Goal: Task Accomplishment & Management: Manage account settings

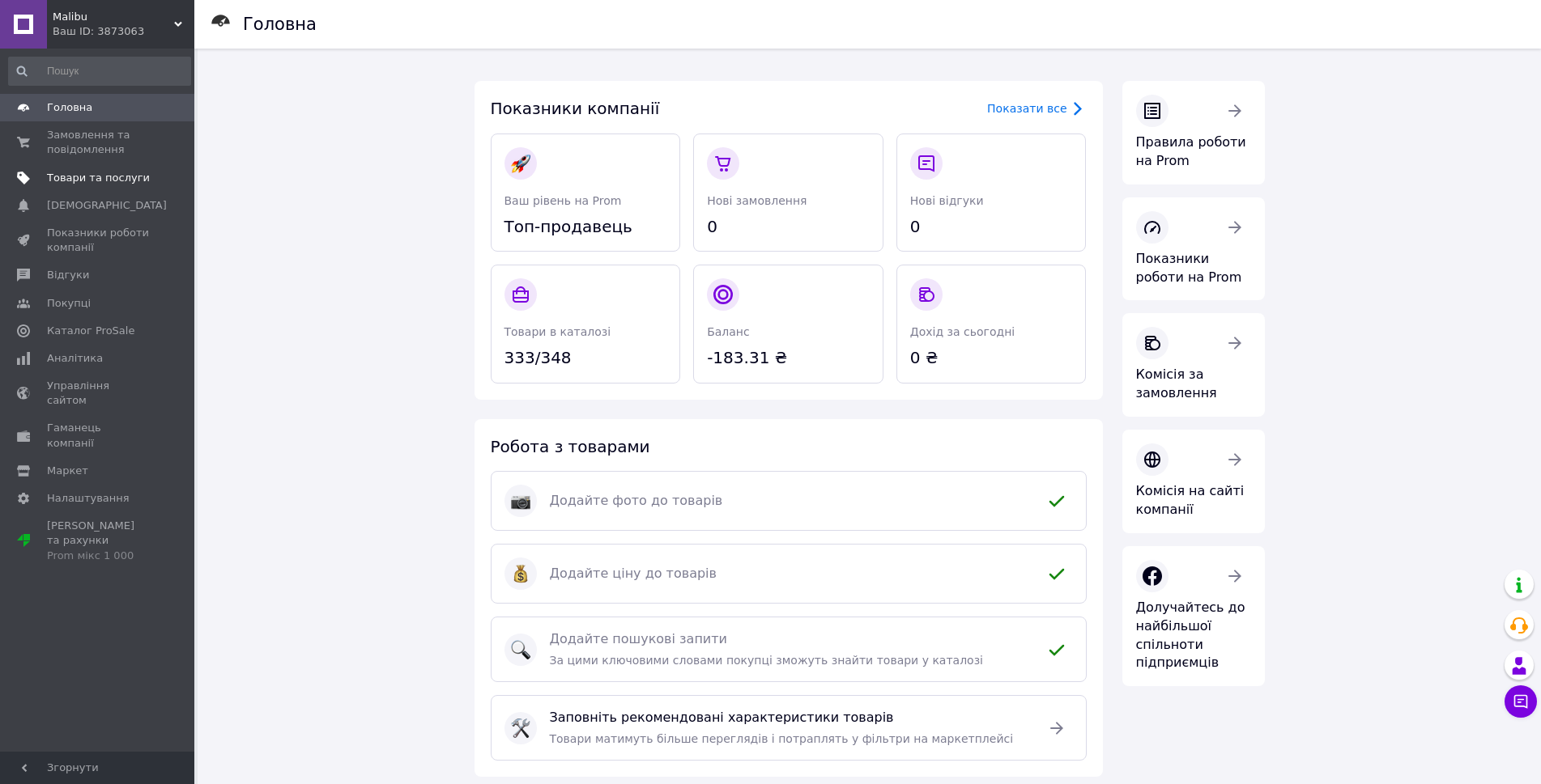
click at [127, 185] on link "Товари та послуги" at bounding box center [100, 178] width 199 height 28
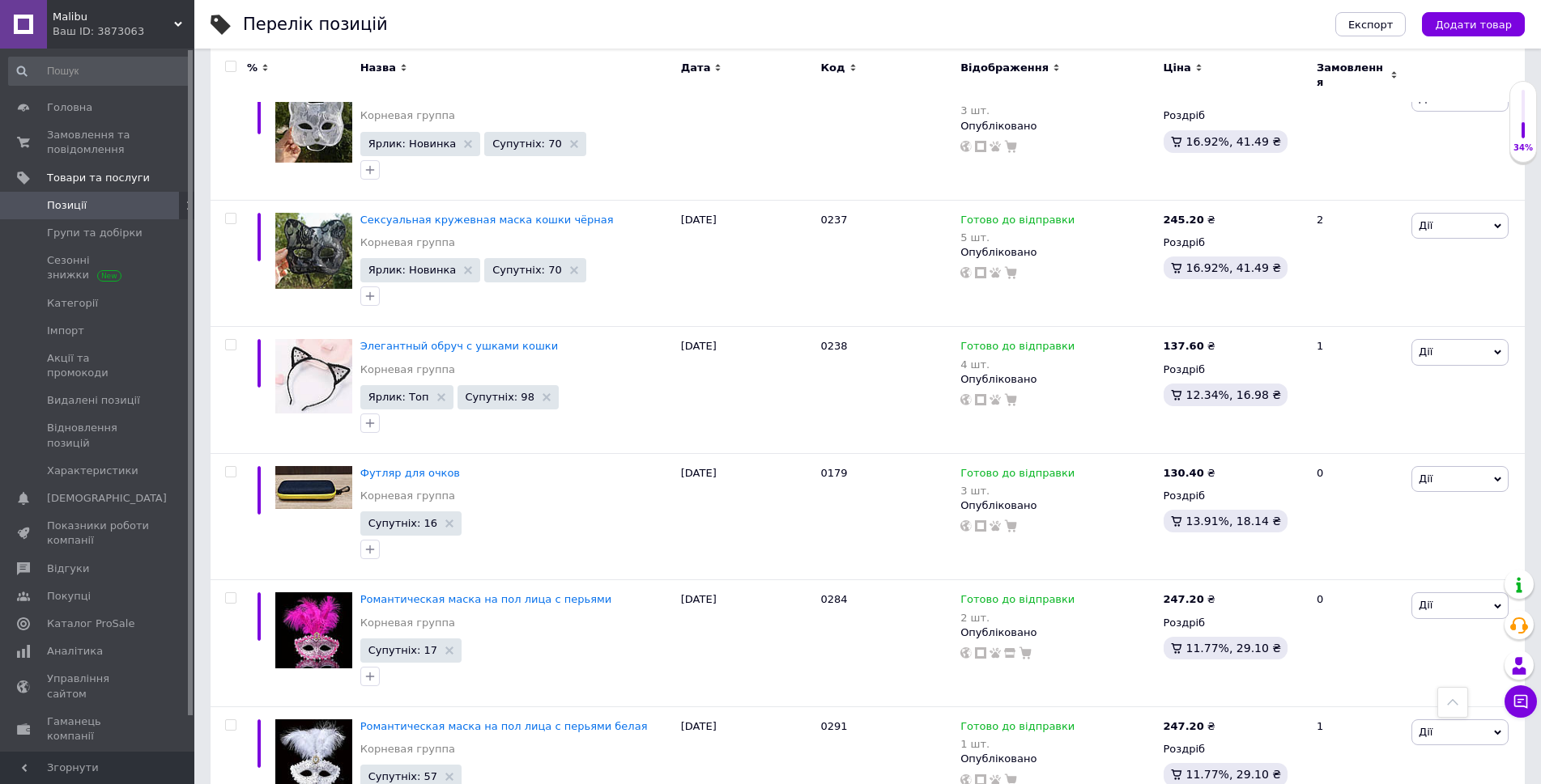
scroll to position [11067, 0]
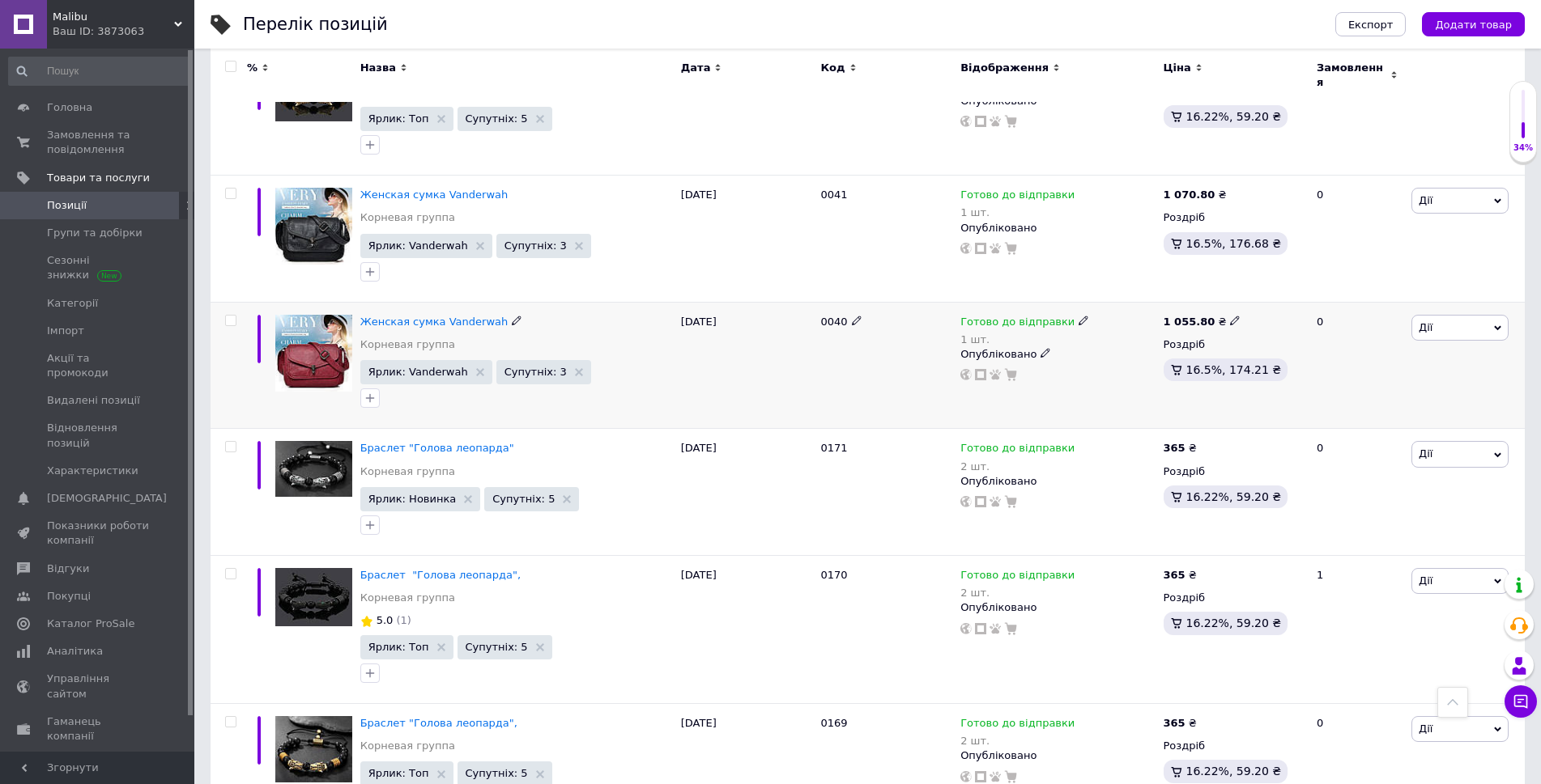
scroll to position [12105, 0]
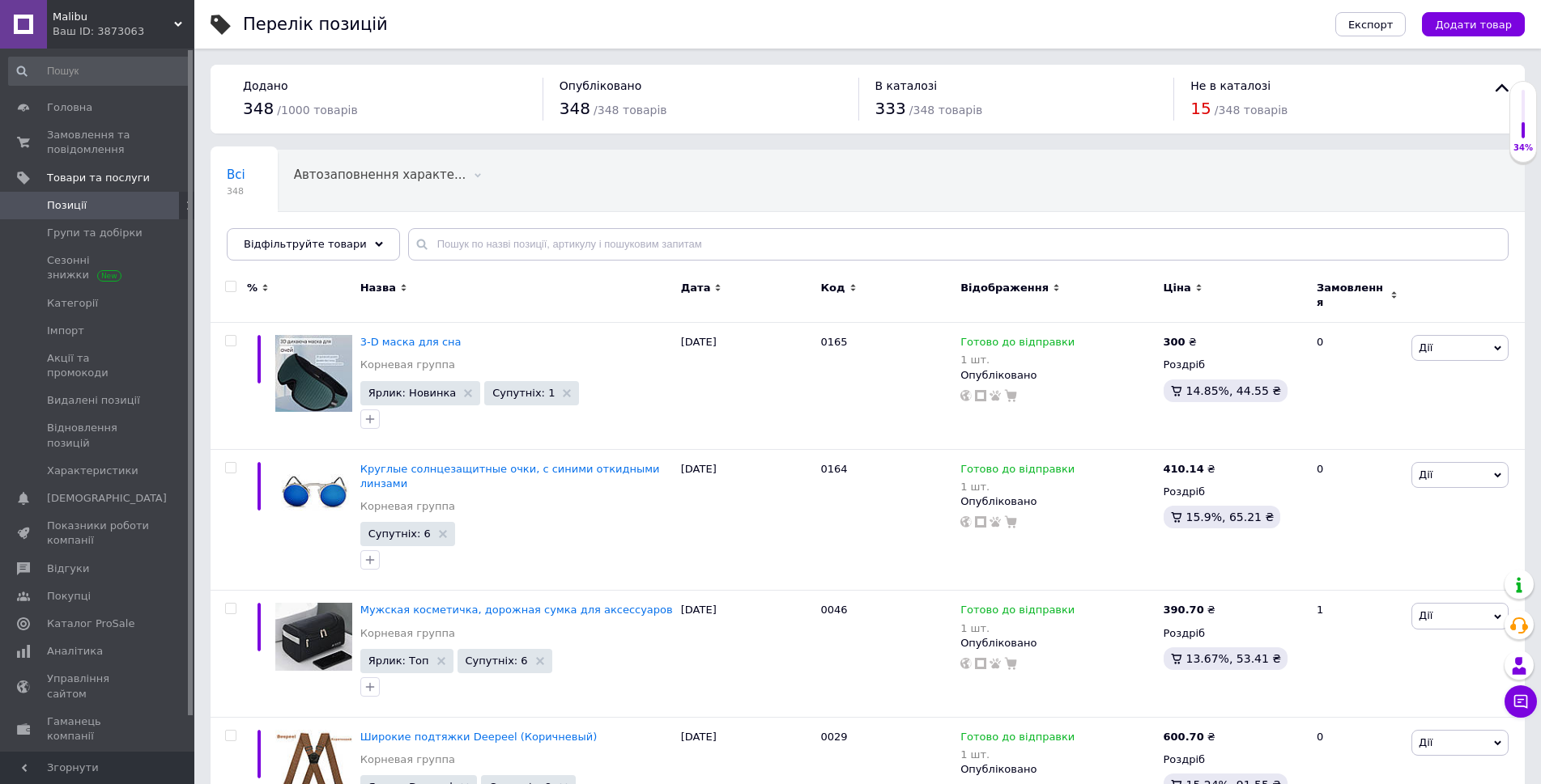
click at [829, 292] on span "Код" at bounding box center [832, 287] width 24 height 14
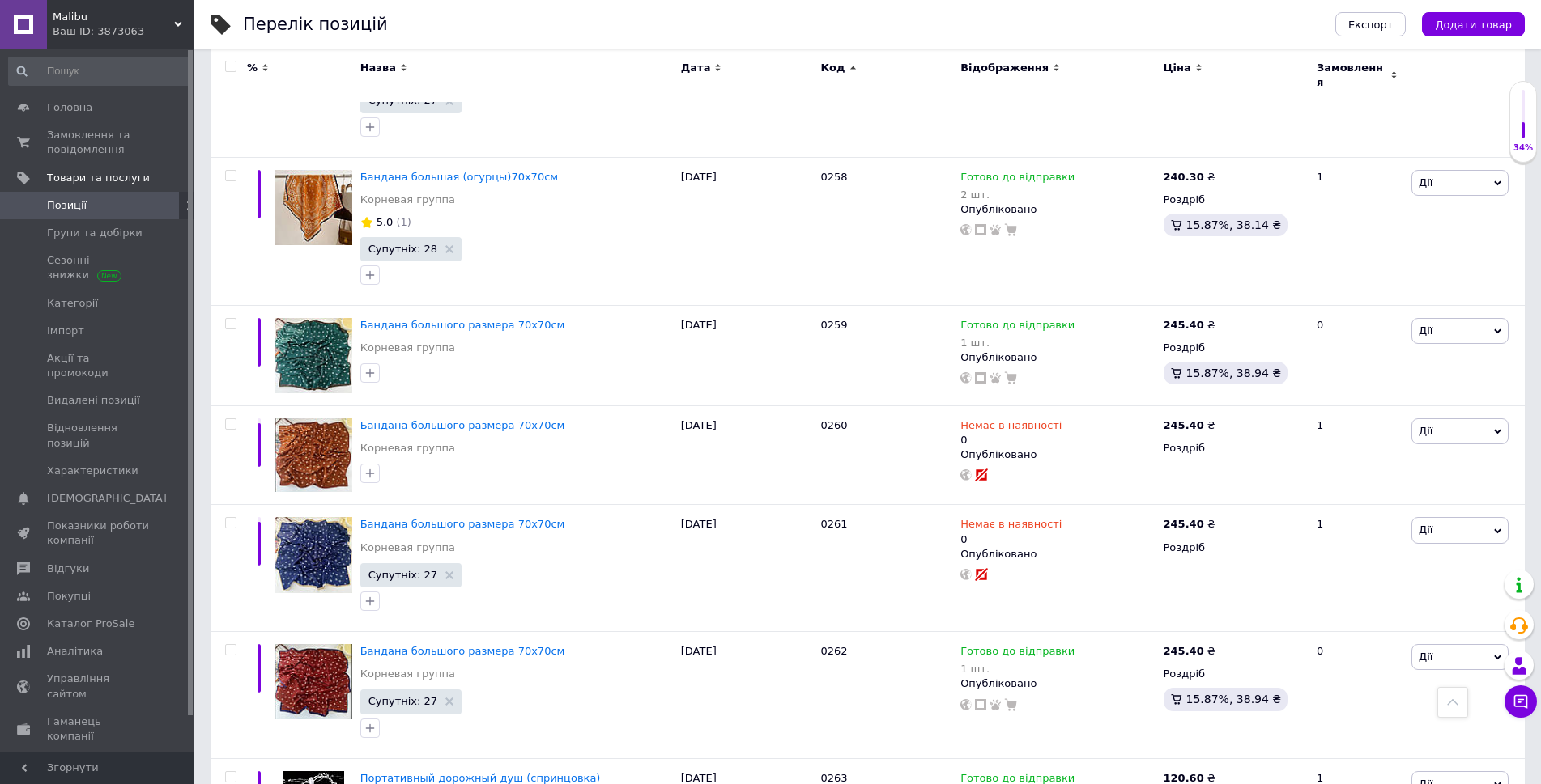
scroll to position [7059, 0]
click at [1020, 419] on span "Немає в наявності" at bounding box center [1011, 427] width 101 height 17
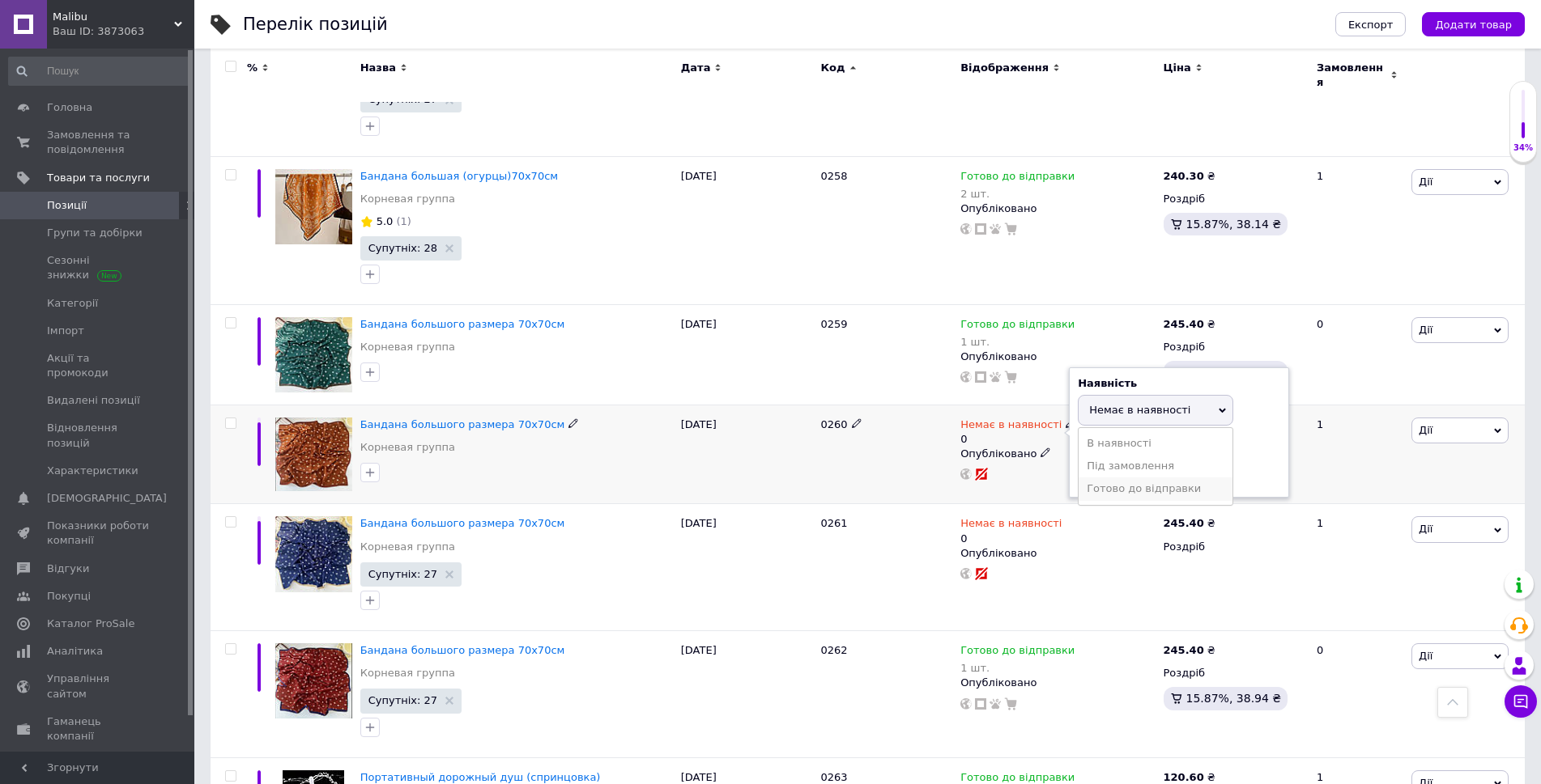
click at [1164, 477] on li "Готово до відправки" at bounding box center [1156, 488] width 154 height 23
drag, startPoint x: 1100, startPoint y: 435, endPoint x: 1080, endPoint y: 431, distance: 20.4
click at [1080, 471] on input "0" at bounding box center [1139, 487] width 123 height 33
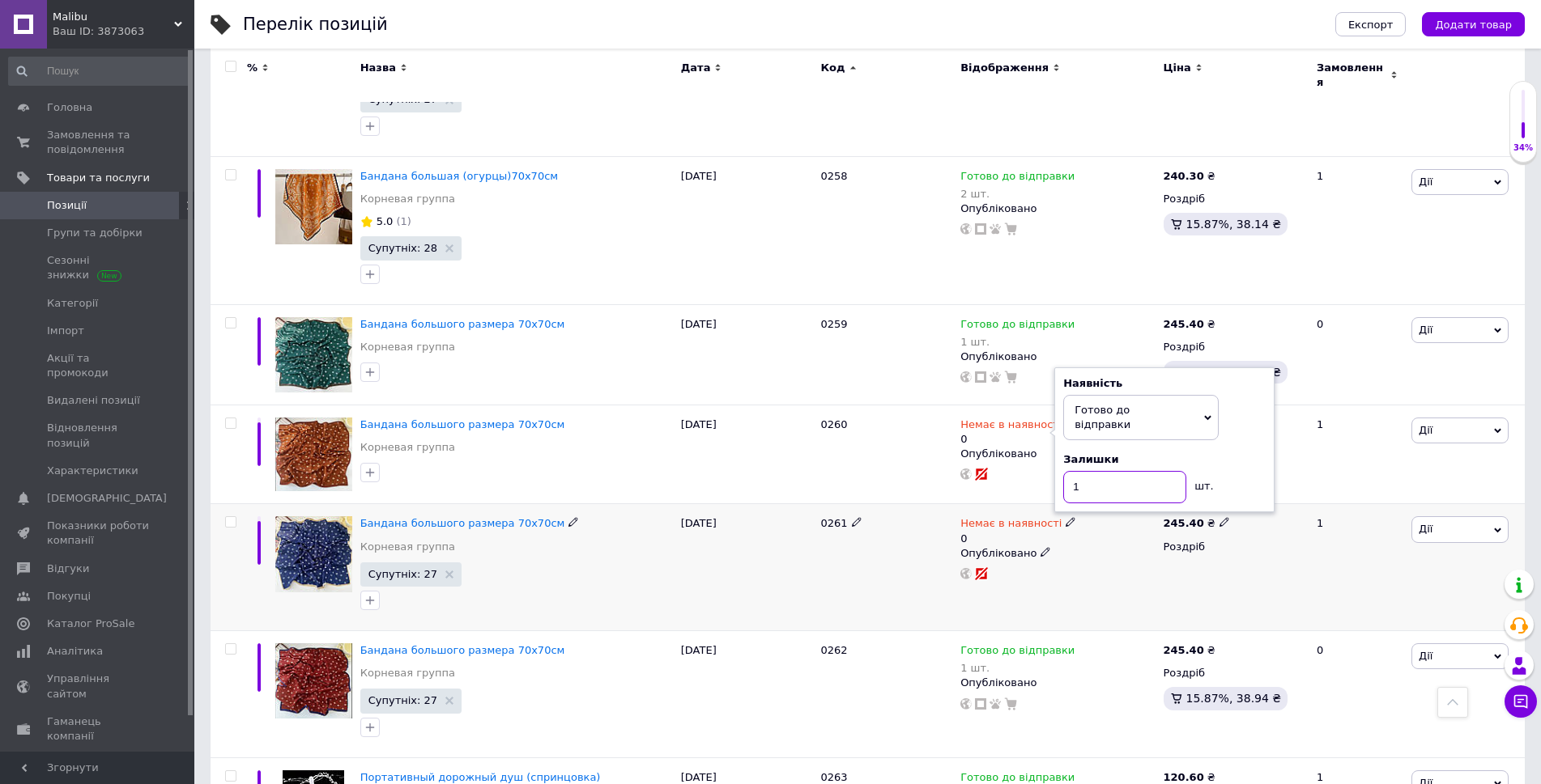
type input "1"
click at [1093, 516] on div "Немає в наявності 0" at bounding box center [1057, 530] width 194 height 29
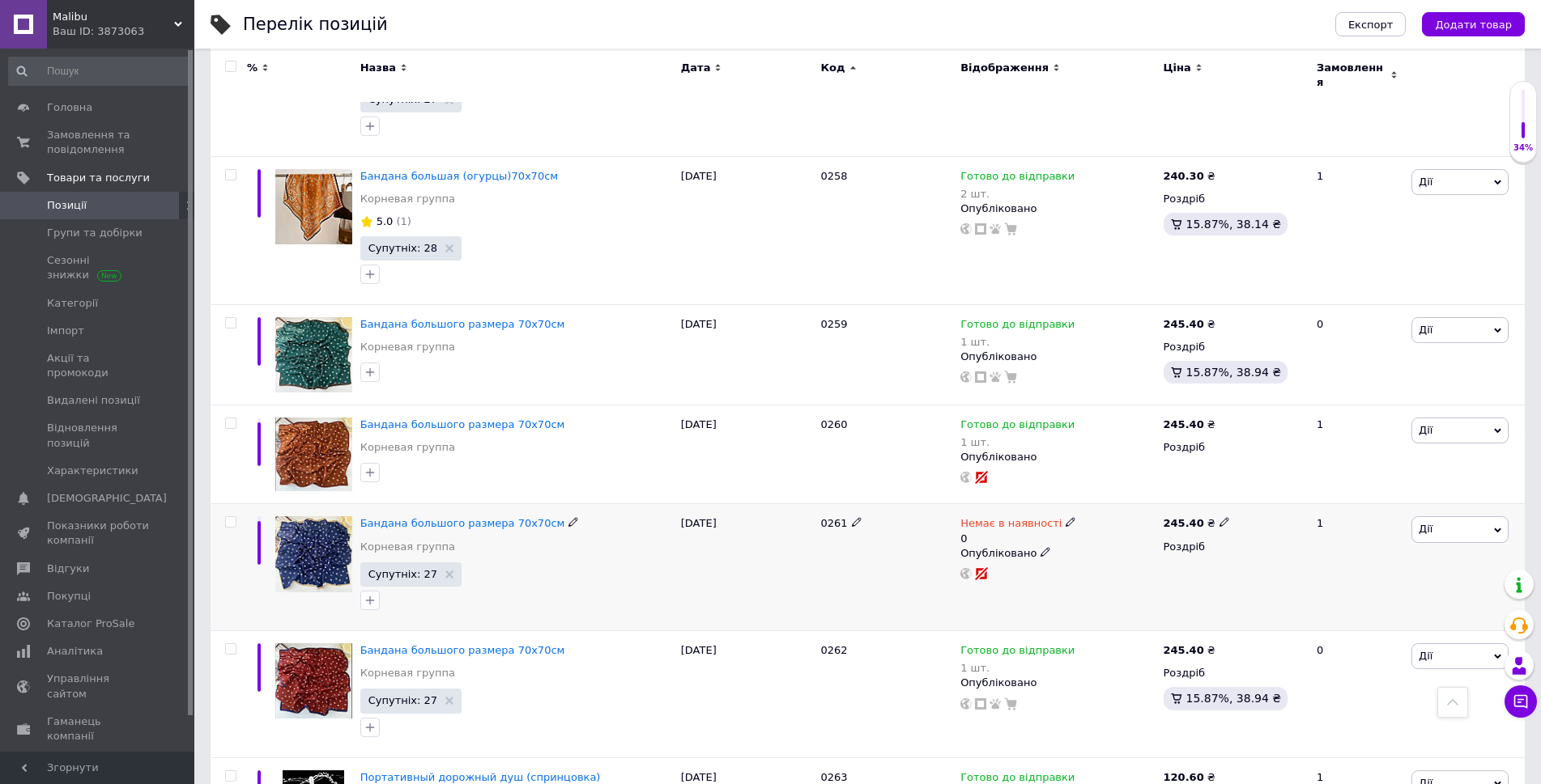
click at [1066, 518] on use at bounding box center [1070, 522] width 9 height 9
click at [1125, 577] on li "Готово до відправки" at bounding box center [1156, 588] width 154 height 23
drag, startPoint x: 1103, startPoint y: 529, endPoint x: 1065, endPoint y: 531, distance: 38.1
click at [1065, 531] on div "Немає в наявності 0 Наявність [PERSON_NAME] до відправки В наявності Немає в на…" at bounding box center [1057, 548] width 194 height 64
type input "1"
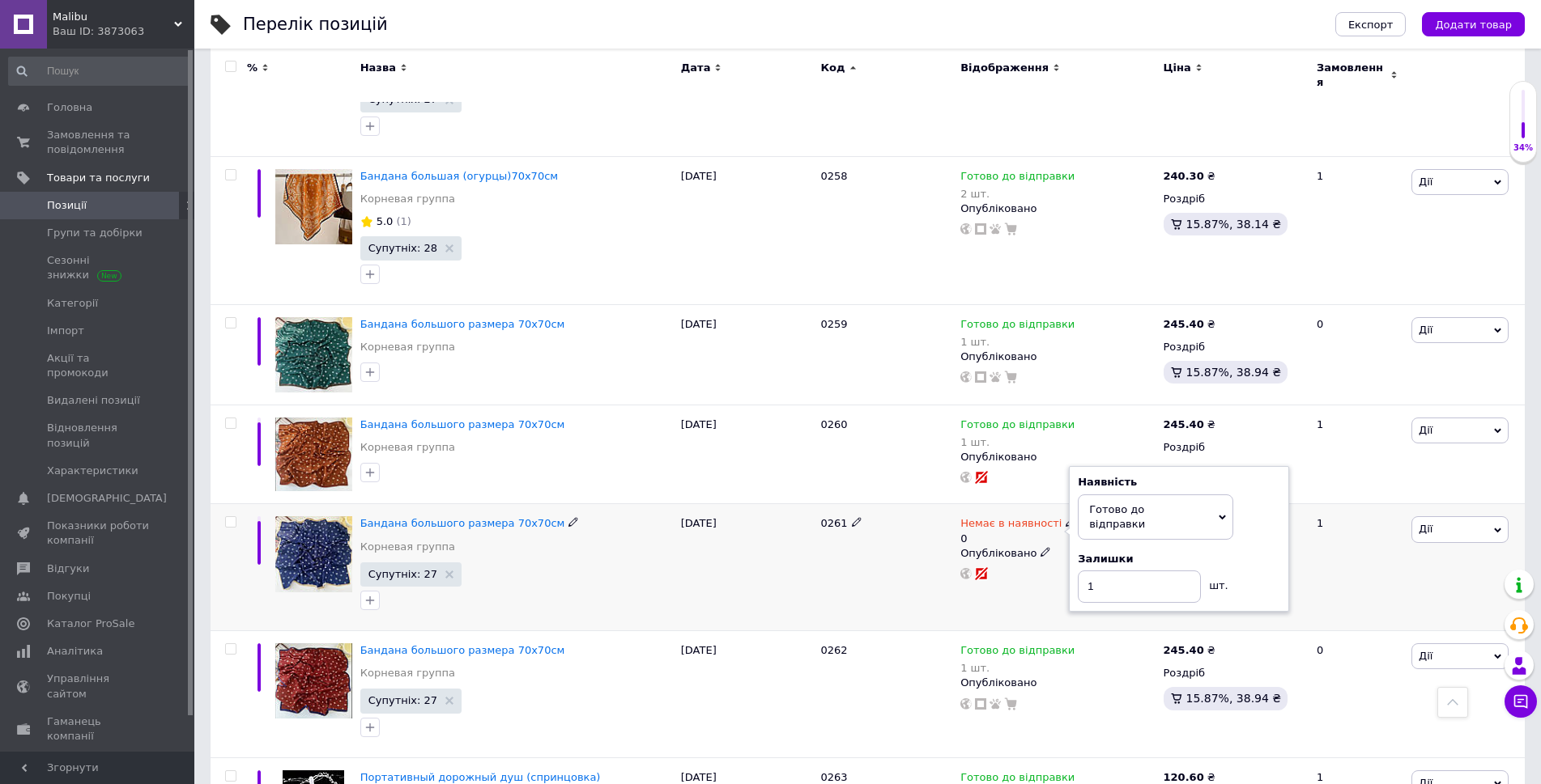
click at [1075, 570] on div "Немає в наявності 0 Наявність [PERSON_NAME] до відправки В наявності Немає в на…" at bounding box center [1057, 568] width 203 height 127
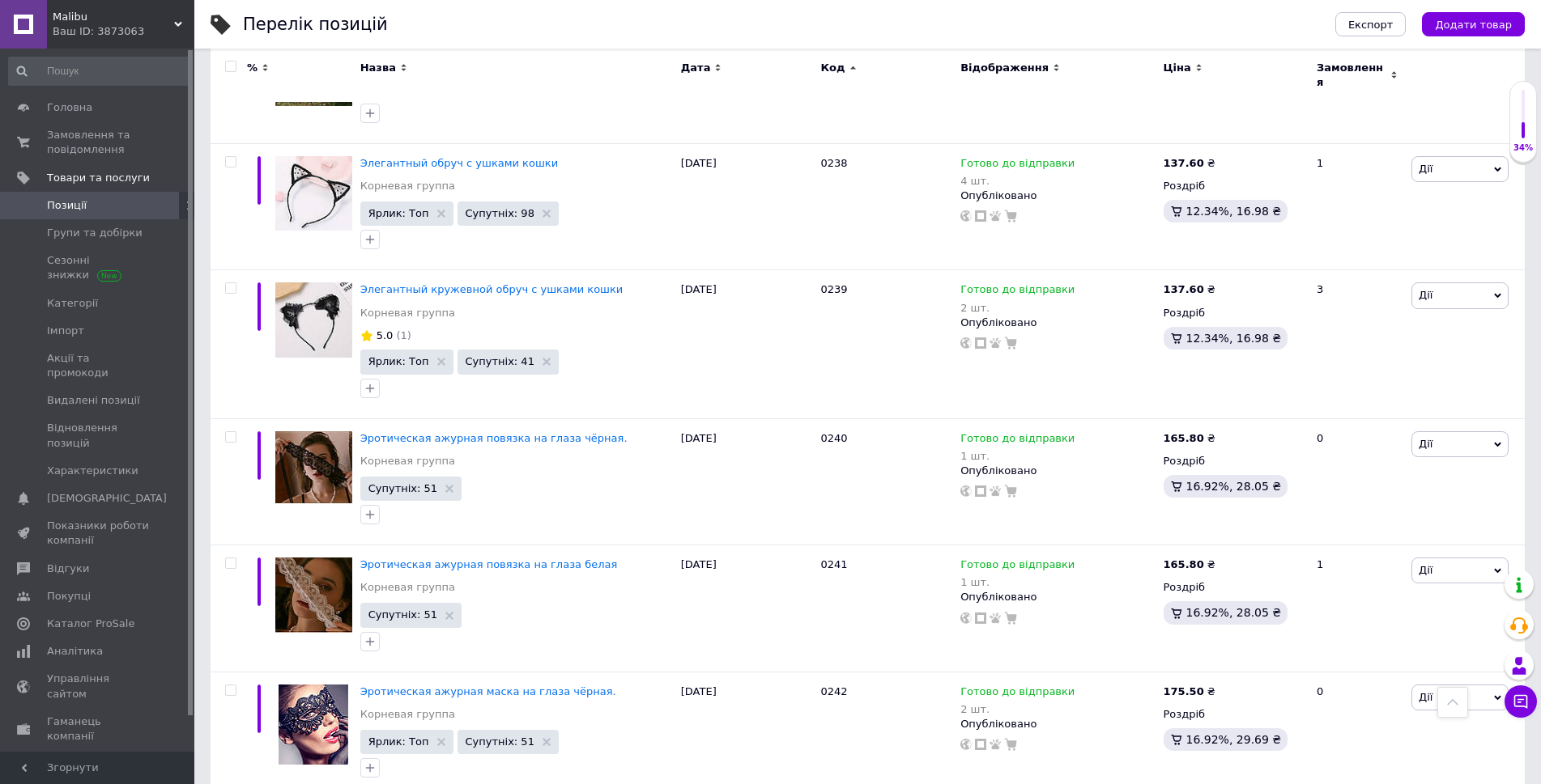
scroll to position [4588, 0]
click at [1078, 432] on icon at bounding box center [1083, 437] width 10 height 10
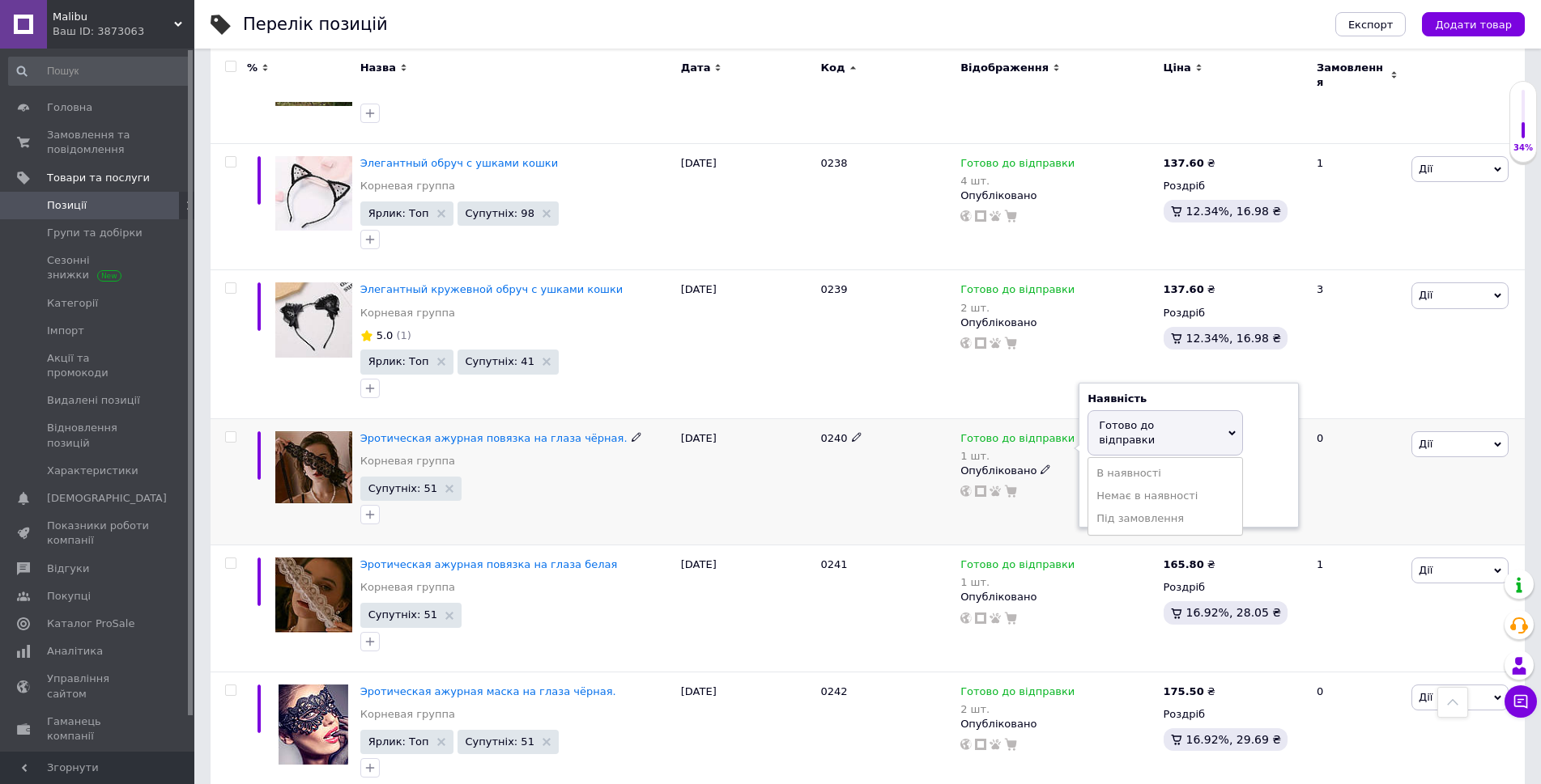
click at [1264, 468] on div "Залишки 1 шт." at bounding box center [1189, 493] width 203 height 51
drag, startPoint x: 1117, startPoint y: 473, endPoint x: 1094, endPoint y: 476, distance: 23.2
click at [1094, 487] on input "1" at bounding box center [1149, 503] width 123 height 33
type input "2"
click at [1063, 493] on div "Готово до відправки 1 шт. Наявність [PERSON_NAME] до відправки В наявності Нема…" at bounding box center [1057, 482] width 203 height 127
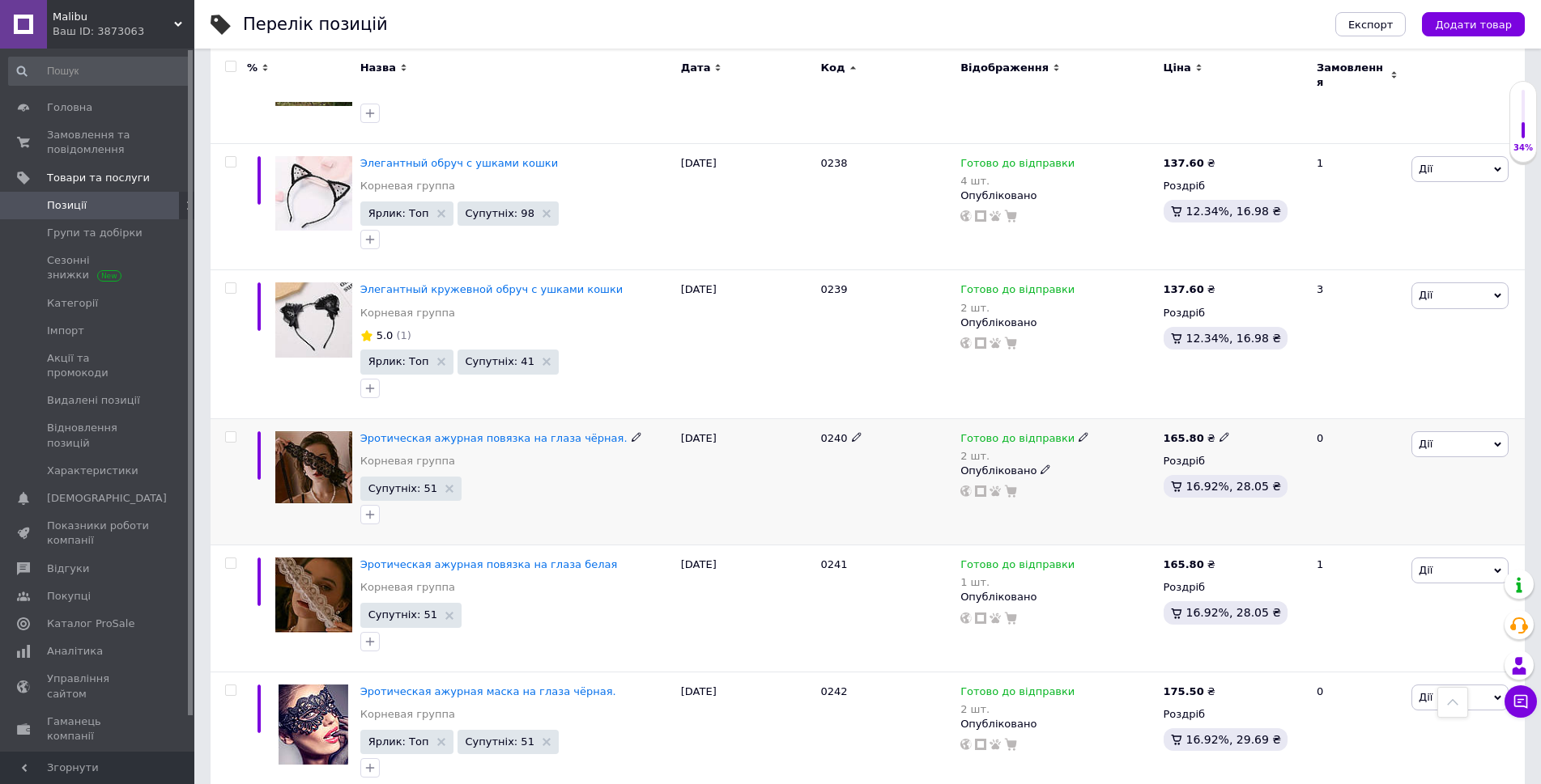
click at [1057, 450] on div "2 шт." at bounding box center [1025, 456] width 129 height 12
click at [1250, 468] on div "Залишки 2 шт." at bounding box center [1189, 493] width 203 height 51
click at [1095, 487] on input "2" at bounding box center [1149, 503] width 123 height 33
type input "3"
click at [1063, 496] on div "Готово до відправки 2 шт. Наявність [PERSON_NAME] до відправки В наявності Нема…" at bounding box center [1057, 482] width 203 height 127
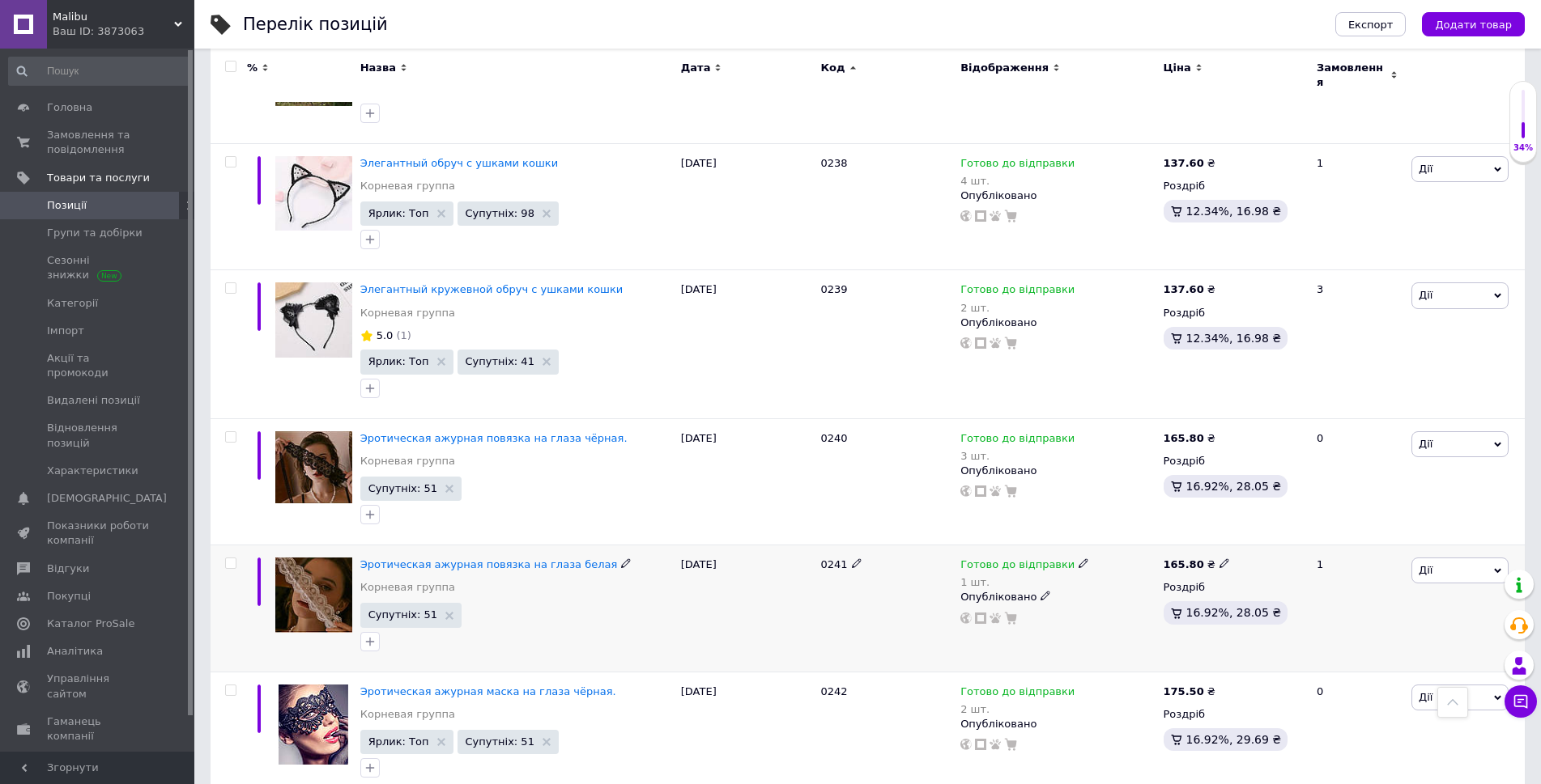
click at [1061, 590] on div "Опубліковано" at bounding box center [1057, 596] width 194 height 14
click at [1086, 558] on div "Готово до відправки 1 шт." at bounding box center [1057, 574] width 194 height 33
click at [1078, 559] on icon at bounding box center [1083, 564] width 10 height 10
click at [1283, 595] on div "Залишки 1 шт." at bounding box center [1189, 620] width 203 height 51
drag, startPoint x: 1108, startPoint y: 604, endPoint x: 1093, endPoint y: 603, distance: 15.0
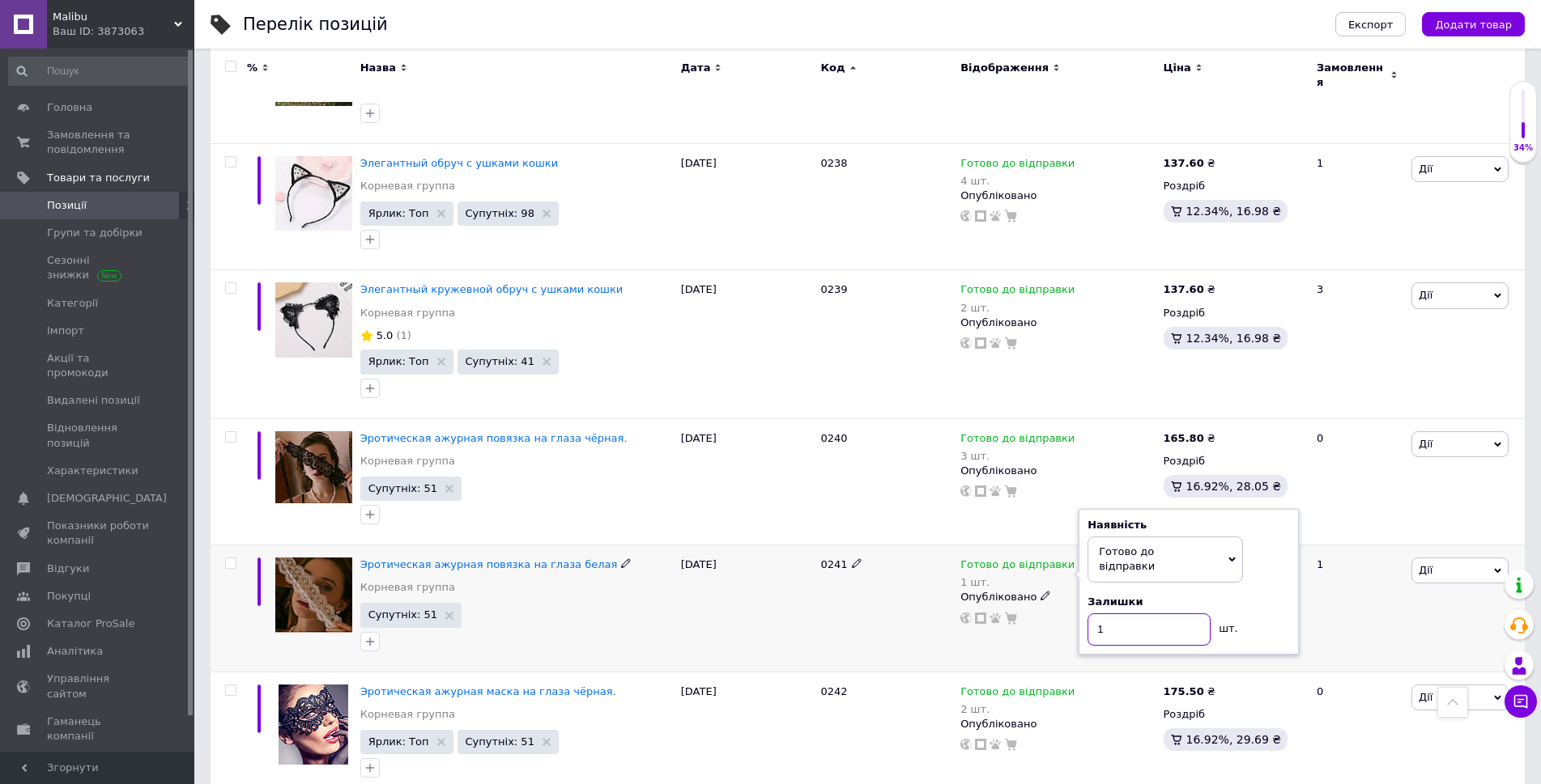
click at [1093, 613] on input "1" at bounding box center [1149, 629] width 123 height 33
type input "2"
click at [1015, 637] on div "Готово до відправки 1 шт. Наявність [PERSON_NAME] до відправки В наявності Нема…" at bounding box center [1057, 609] width 203 height 127
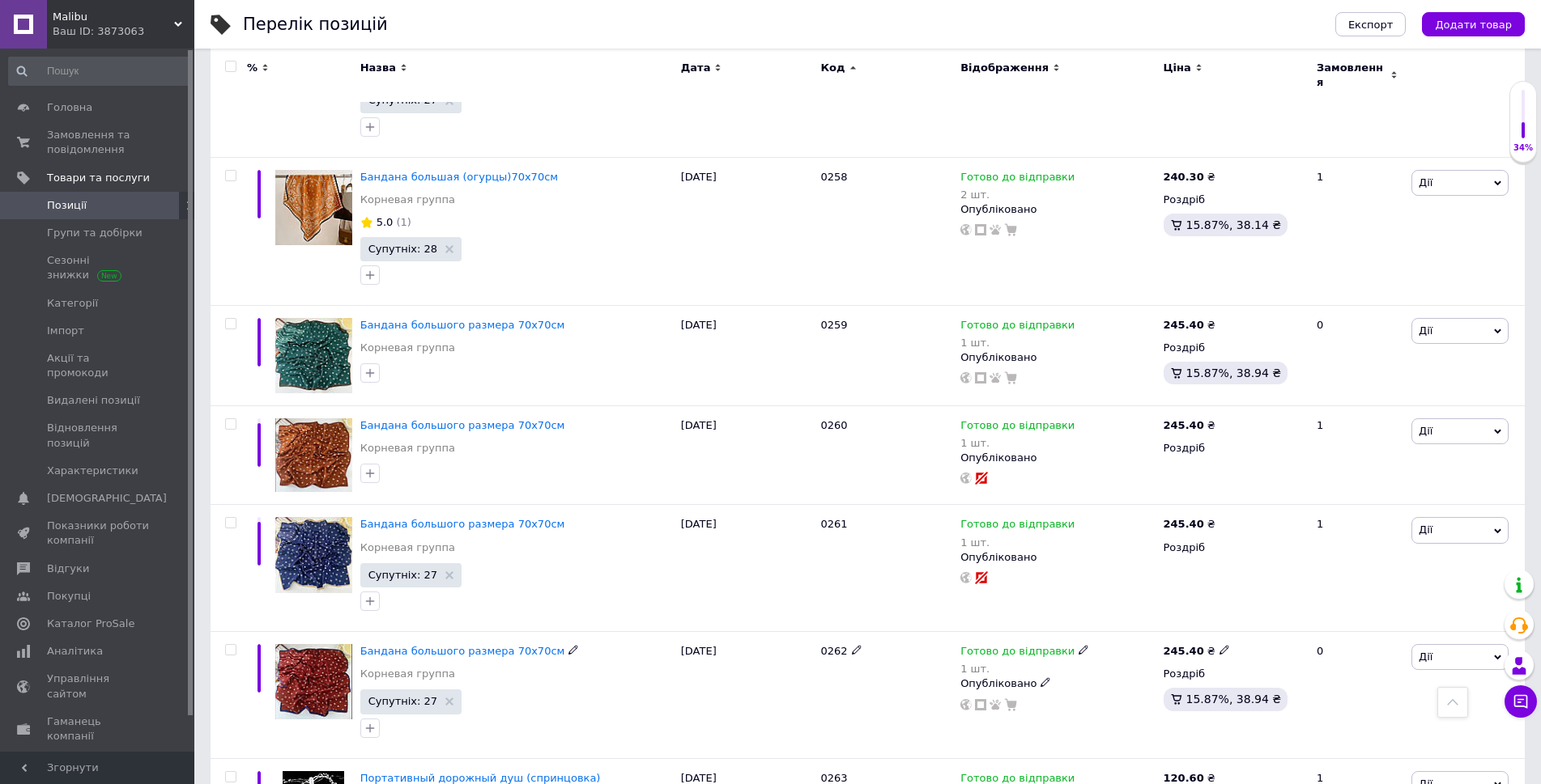
scroll to position [7059, 0]
